Goal: Transaction & Acquisition: Purchase product/service

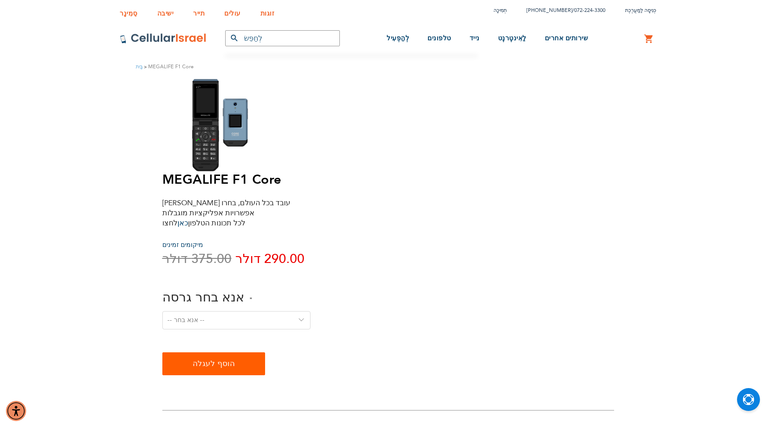
click at [236, 172] on div at bounding box center [228, 125] width 133 height 94
click at [219, 131] on img at bounding box center [228, 125] width 133 height 94
click at [196, 120] on img at bounding box center [228, 125] width 133 height 94
click at [195, 120] on img at bounding box center [228, 125] width 133 height 94
click at [311, 311] on select "-- אנא בחר -- גרסה 1. שיחה - קול בלבד, ללא הודעות טקסט גרסה 2. טקסט - שיחה וטקס…" at bounding box center [236, 320] width 149 height 18
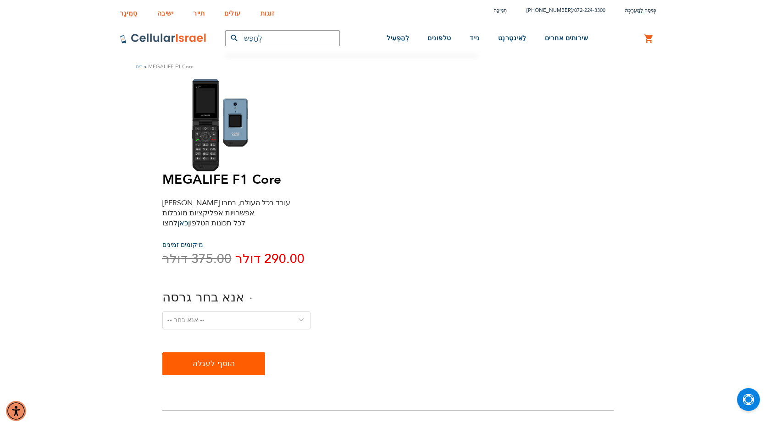
select select "Version 5. Talk, Text, Media and drive - includes all apps mentioned above"
click at [311, 311] on select "-- אנא בחר -- גרסה 1. שיחה - קול בלבד, ללא הודעות טקסט גרסה 2. טקסט - שיחה וטקס…" at bounding box center [236, 320] width 149 height 18
click at [381, 311] on div "-- אנא בחר -- גרסה 1. שיחה - קול בלבד, ללא הודעות טקסט גרסה 2. טקסט - שיחה וטקס…" at bounding box center [313, 326] width 303 height 30
click at [311, 311] on select "-- אנא בחר -- גרסה 1. שיחה - קול בלבד, ללא הודעות טקסט גרסה 2. טקסט - שיחה וטקס…" at bounding box center [236, 320] width 149 height 18
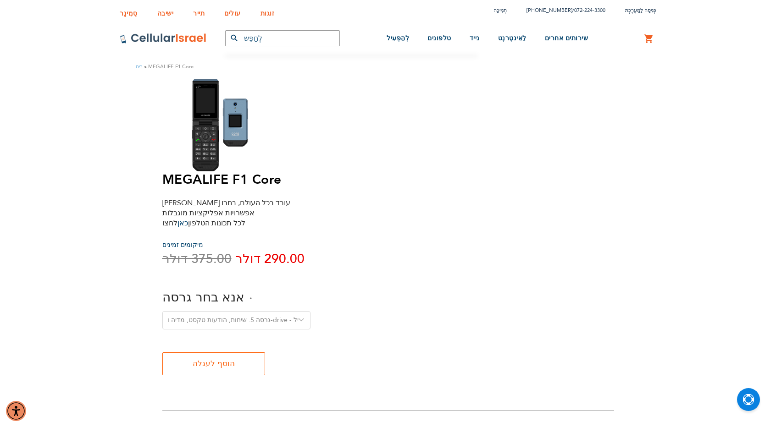
click at [265, 353] on button "הוסף לעגלה" at bounding box center [213, 364] width 103 height 23
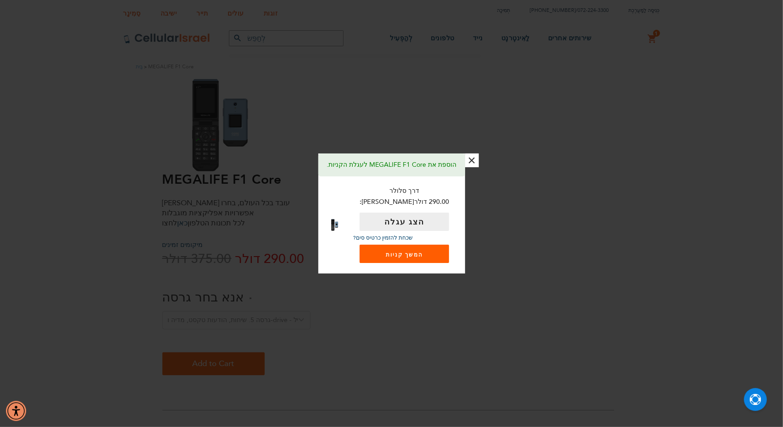
click at [403, 251] on font "המשך קניות" at bounding box center [404, 254] width 37 height 7
